Goal: Navigation & Orientation: Find specific page/section

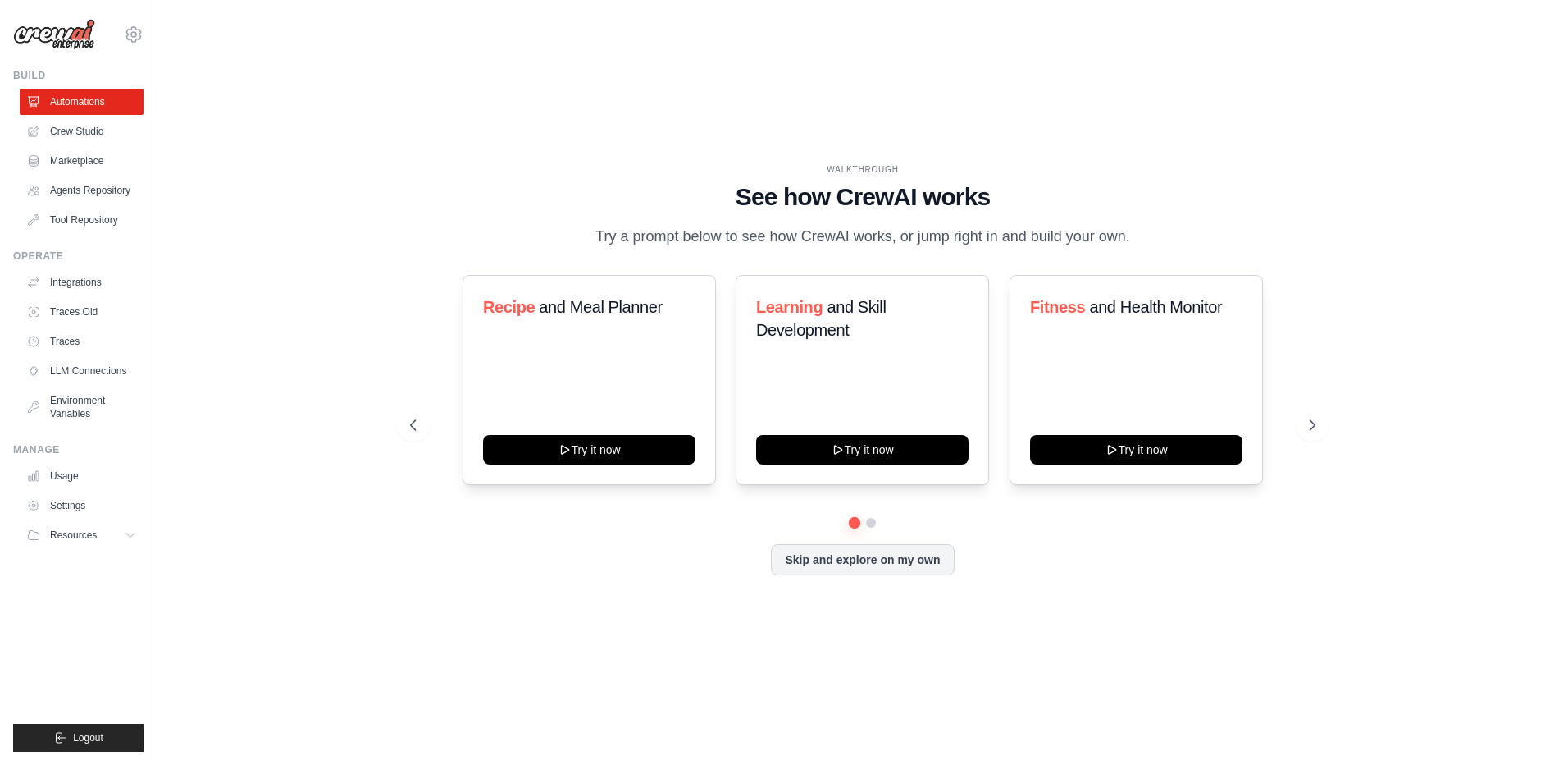
click at [54, 41] on img at bounding box center [55, 34] width 82 height 31
